Goal: Task Accomplishment & Management: Manage account settings

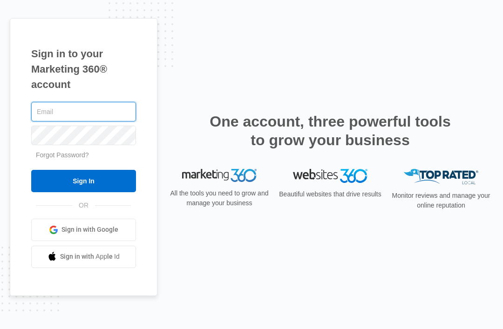
type input "[EMAIL_ADDRESS][DOMAIN_NAME]"
click at [83, 192] on input "Sign In" at bounding box center [83, 181] width 105 height 22
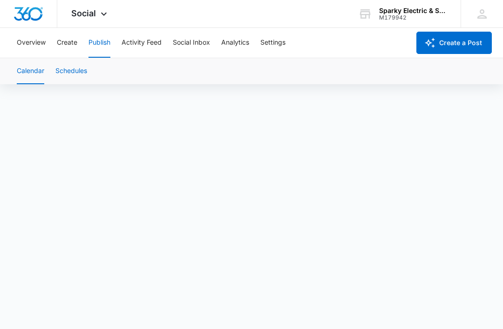
click at [84, 77] on button "Schedules" at bounding box center [71, 71] width 32 height 26
click at [39, 76] on button "Calendar" at bounding box center [30, 71] width 27 height 26
drag, startPoint x: 39, startPoint y: 76, endPoint x: 26, endPoint y: 43, distance: 35.3
click at [26, 44] on button "Overview" at bounding box center [31, 43] width 29 height 30
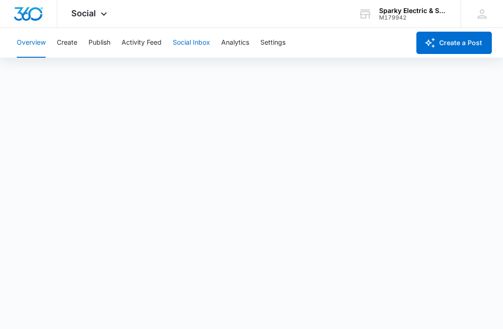
drag, startPoint x: 26, startPoint y: 44, endPoint x: 196, endPoint y: 38, distance: 170.1
click at [196, 38] on button "Social Inbox" at bounding box center [191, 43] width 37 height 30
drag, startPoint x: 196, startPoint y: 38, endPoint x: 232, endPoint y: 48, distance: 36.7
click at [232, 48] on button "Analytics" at bounding box center [235, 43] width 28 height 30
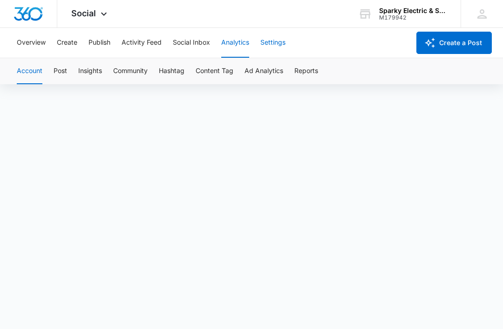
drag, startPoint x: 232, startPoint y: 48, endPoint x: 276, endPoint y: 41, distance: 45.2
click at [275, 41] on button "Settings" at bounding box center [272, 43] width 25 height 30
click at [277, 42] on button "Settings" at bounding box center [272, 43] width 25 height 30
